Goal: Information Seeking & Learning: Learn about a topic

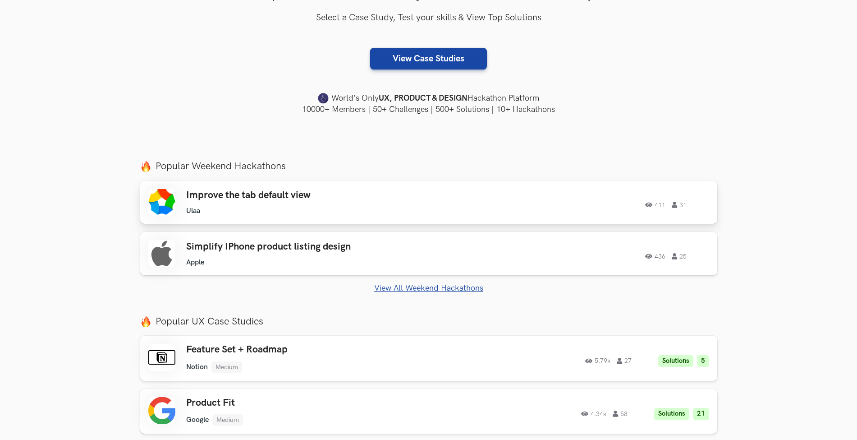
scroll to position [226, 0]
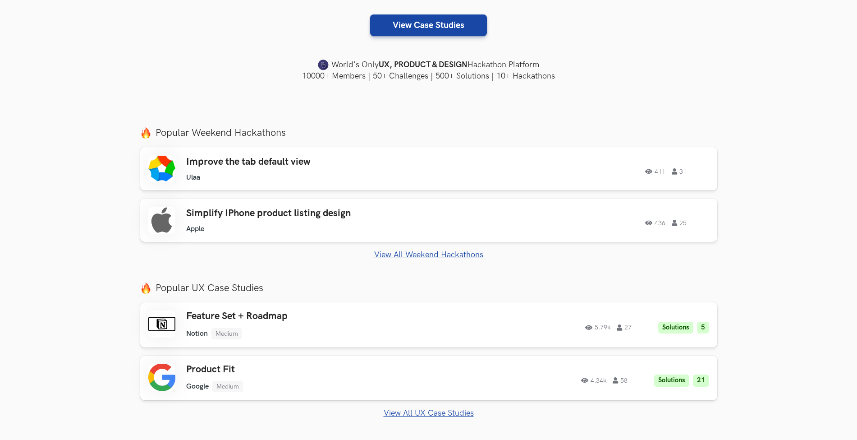
click at [416, 252] on link "View All Weekend Hackathons" at bounding box center [428, 254] width 577 height 9
click at [420, 256] on link "View All Weekend Hackathons" at bounding box center [428, 254] width 577 height 9
click at [421, 256] on link "View All Weekend Hackathons" at bounding box center [428, 254] width 577 height 9
click at [443, 257] on link "View All Weekend Hackathons" at bounding box center [428, 254] width 577 height 9
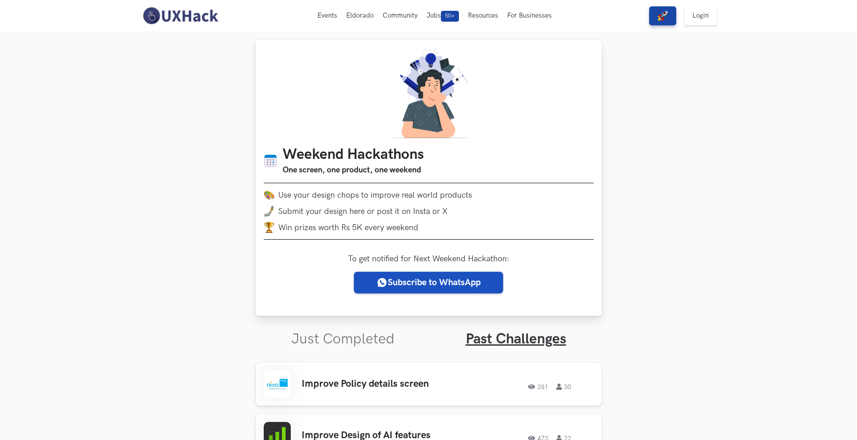
click at [428, 284] on link "Subscribe to WhatsApp" at bounding box center [428, 282] width 149 height 22
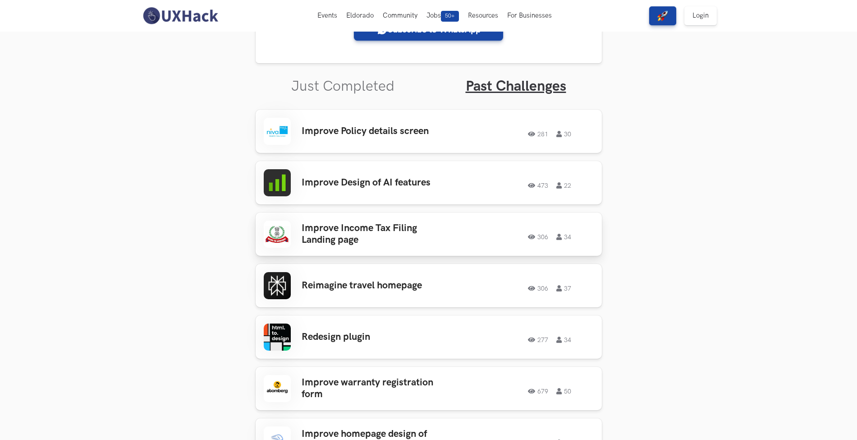
scroll to position [38, 0]
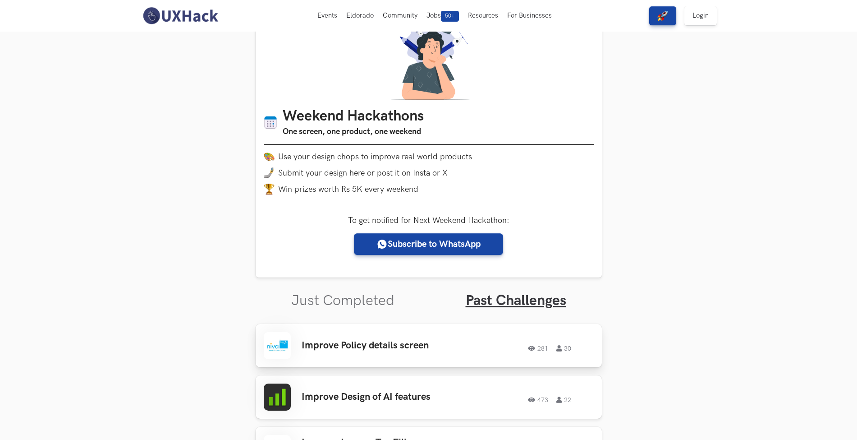
click at [384, 346] on h3 "Improve Policy details screen" at bounding box center [372, 345] width 141 height 12
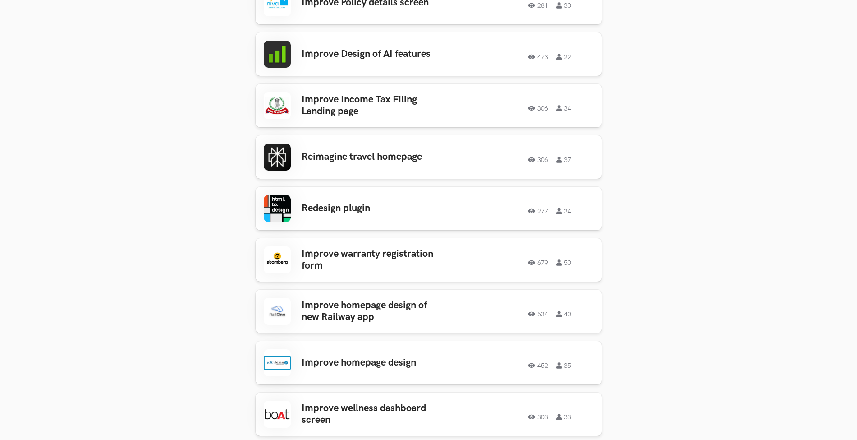
scroll to position [0, 0]
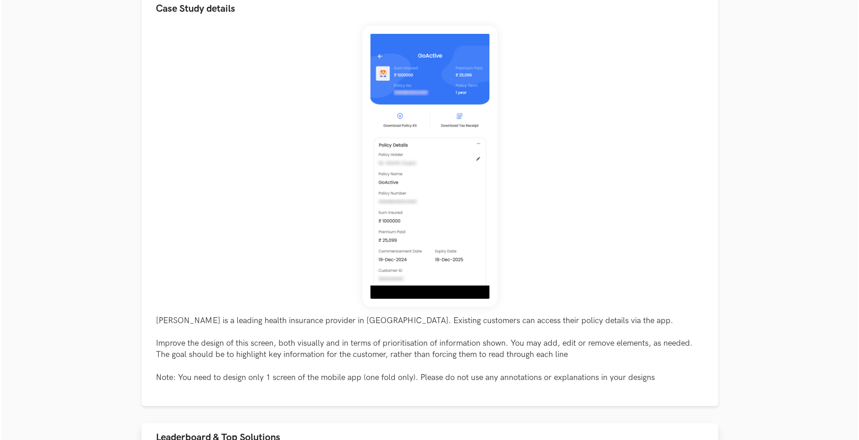
scroll to position [362, 0]
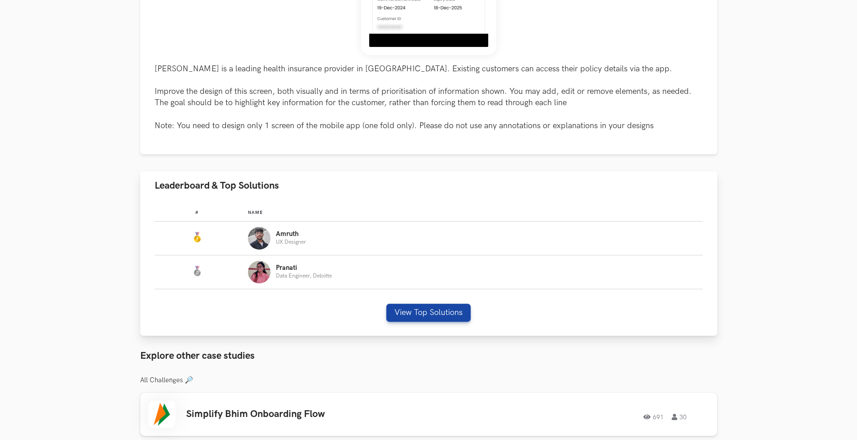
click at [287, 235] on p "Amruth" at bounding box center [291, 233] width 30 height 7
click at [457, 311] on button "View Top Solutions" at bounding box center [428, 312] width 84 height 18
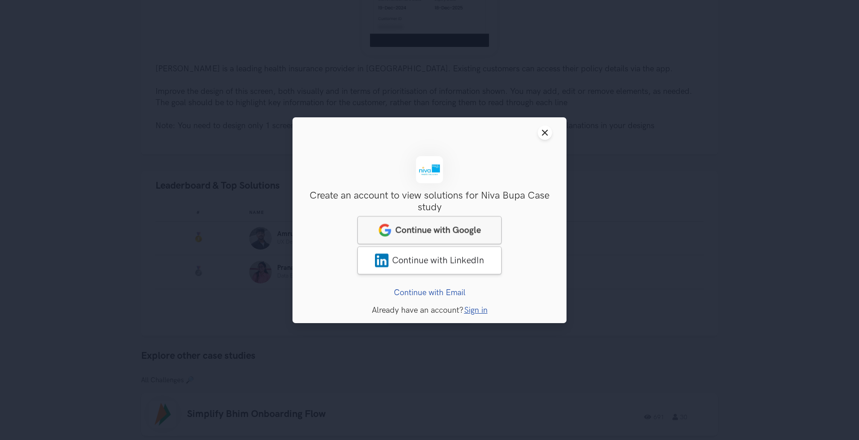
click at [449, 235] on link "Continue with Google" at bounding box center [430, 230] width 144 height 28
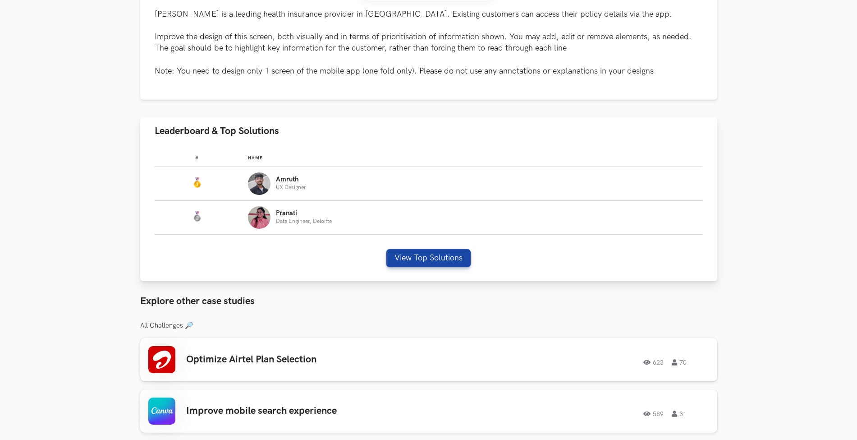
scroll to position [462, 0]
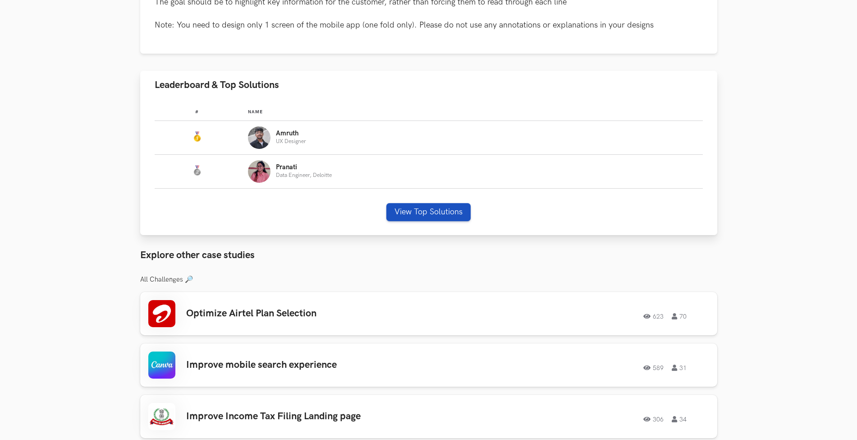
click at [422, 213] on button "View Top Solutions" at bounding box center [428, 212] width 84 height 18
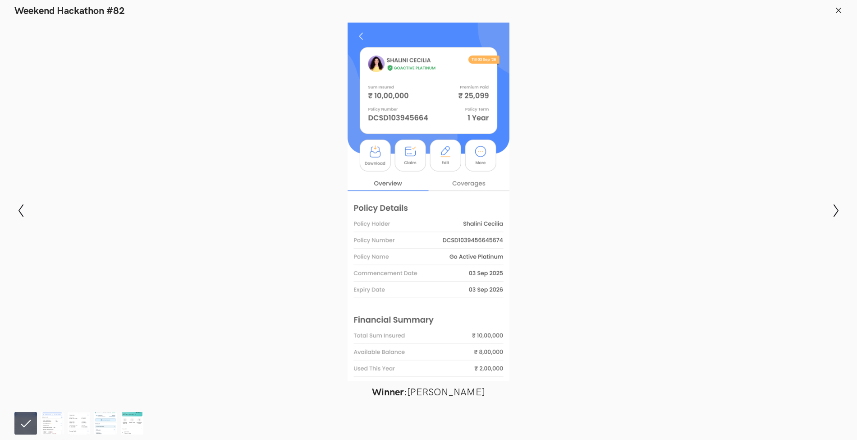
click at [834, 9] on header "Weekend Hackathon #82" at bounding box center [428, 8] width 857 height 17
click at [832, 4] on header "Weekend Hackathon #82" at bounding box center [428, 8] width 857 height 17
click at [833, 2] on header "Weekend Hackathon #82" at bounding box center [428, 8] width 857 height 17
click at [837, 12] on line at bounding box center [838, 10] width 5 height 5
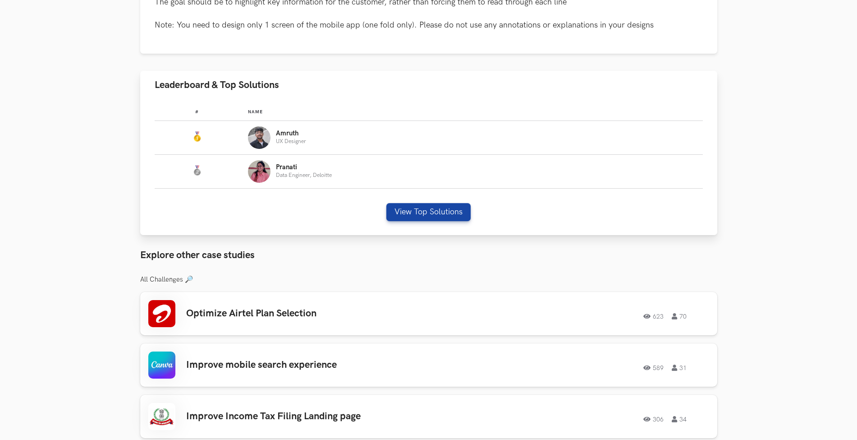
click at [287, 135] on p "Amruth" at bounding box center [291, 133] width 30 height 7
click at [442, 215] on button "View Top Solutions" at bounding box center [428, 212] width 84 height 18
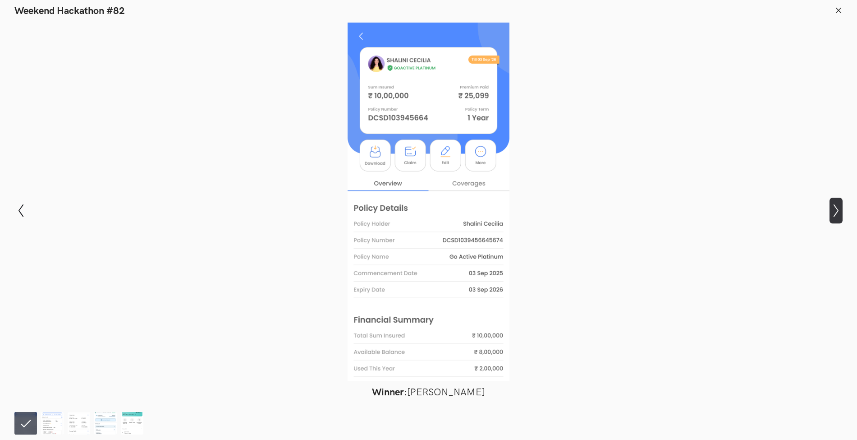
click at [834, 213] on icon "Show next slide" at bounding box center [836, 210] width 13 height 13
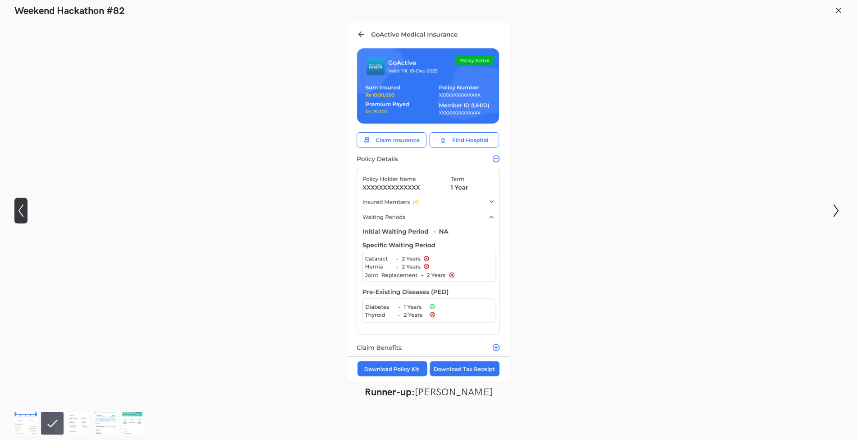
click at [21, 211] on icon "Show previous slide" at bounding box center [20, 210] width 13 height 13
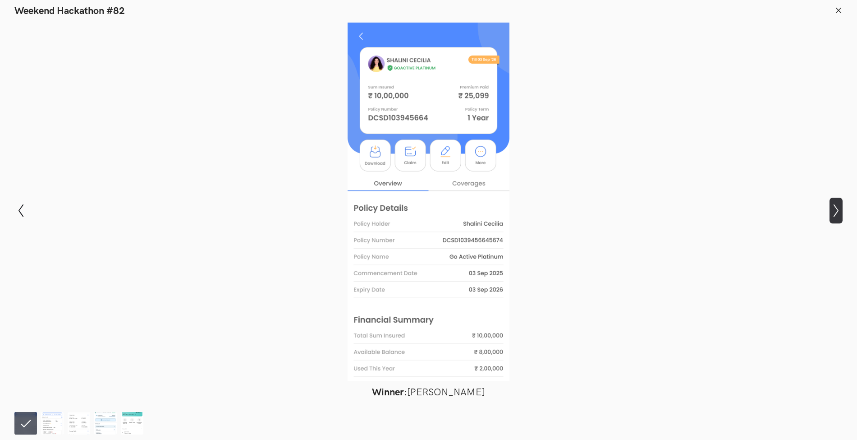
click at [839, 215] on icon "Show next slide" at bounding box center [836, 210] width 13 height 13
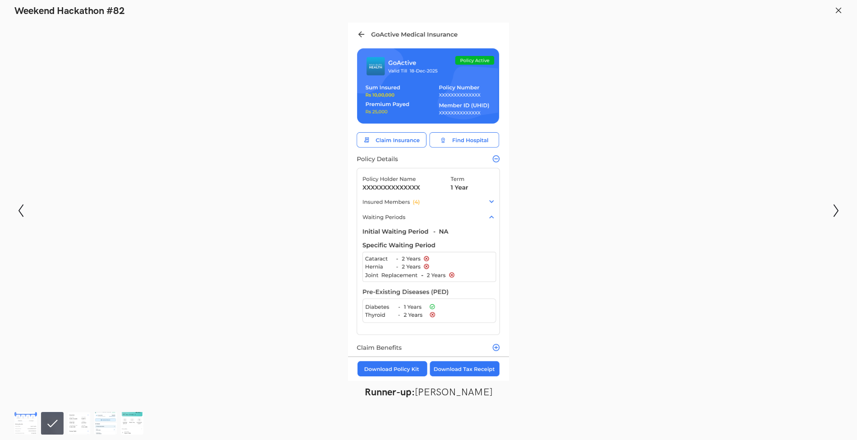
click at [839, 16] on button at bounding box center [839, 11] width 8 height 10
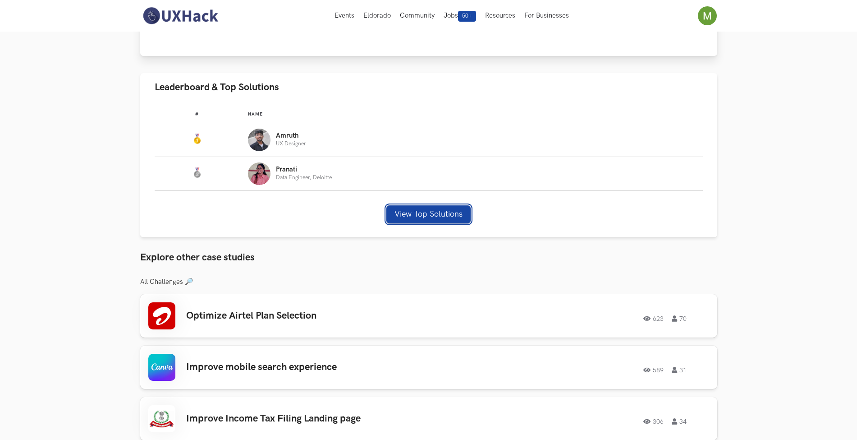
scroll to position [0, 0]
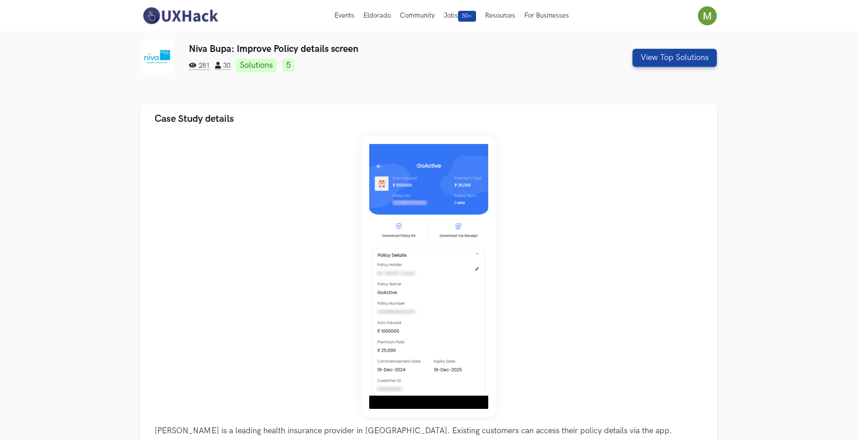
click at [293, 67] on link "5" at bounding box center [288, 66] width 13 height 14
click at [230, 66] on span "30" at bounding box center [222, 66] width 15 height 8
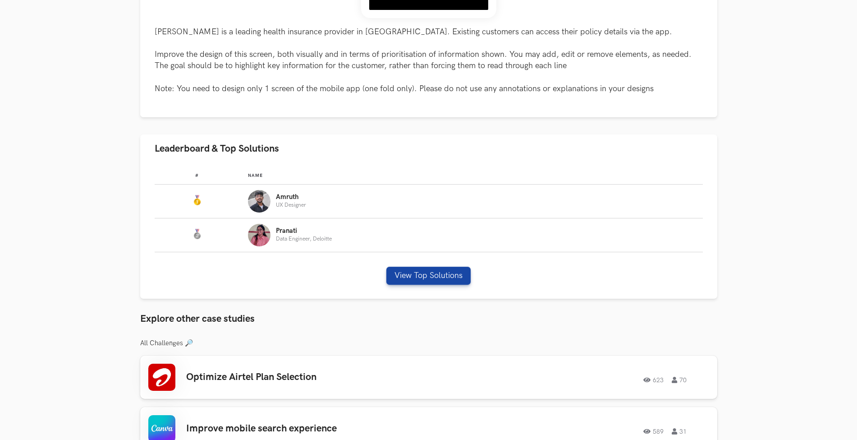
scroll to position [647, 0]
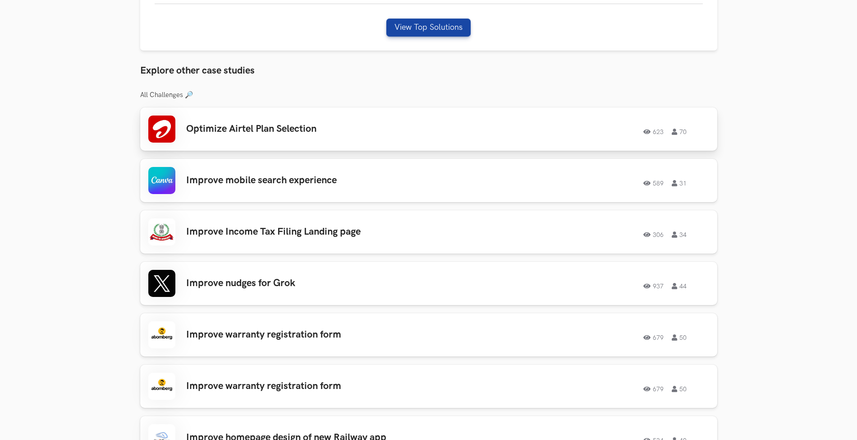
click at [299, 127] on h3 "Optimize Airtel Plan Selection" at bounding box center [314, 129] width 256 height 12
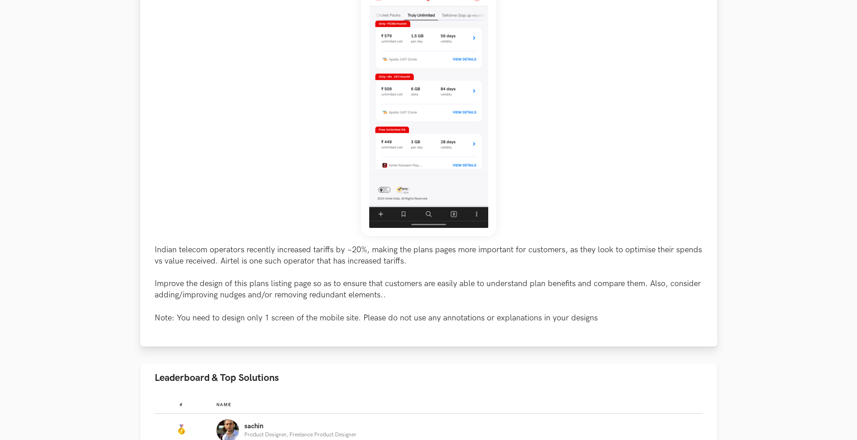
scroll to position [364, 0]
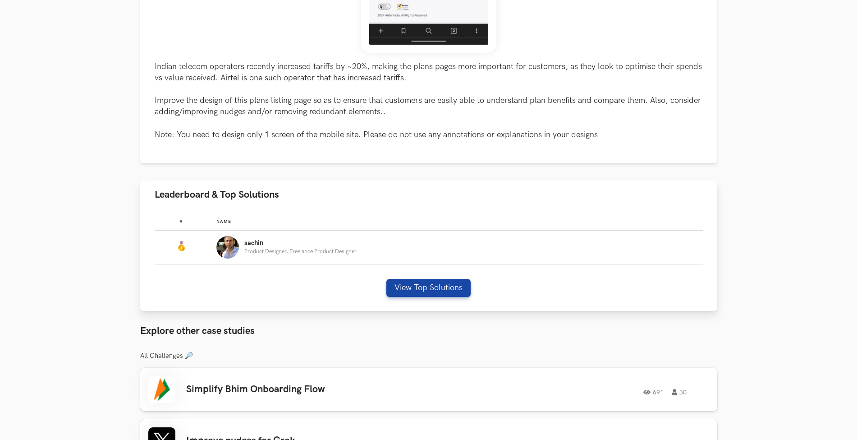
click at [254, 245] on p "sachin" at bounding box center [300, 242] width 112 height 7
click at [236, 245] on img "Leaderboard" at bounding box center [227, 247] width 23 height 23
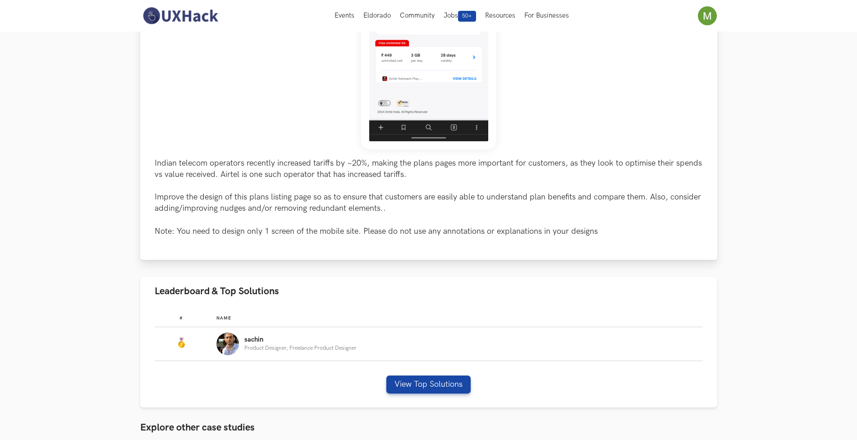
scroll to position [0, 0]
